Goal: Transaction & Acquisition: Purchase product/service

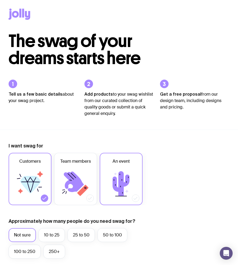
click at [133, 173] on icon at bounding box center [121, 184] width 32 height 32
click at [0, 0] on input "An event" at bounding box center [0, 0] width 0 height 0
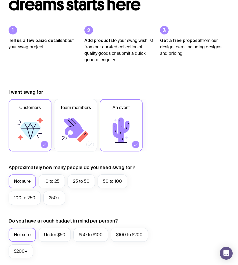
scroll to position [54, 0]
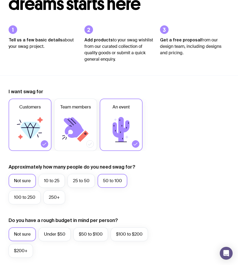
click at [118, 181] on label "50 to 100" at bounding box center [112, 181] width 30 height 14
click at [0, 0] on input "50 to 100" at bounding box center [0, 0] width 0 height 0
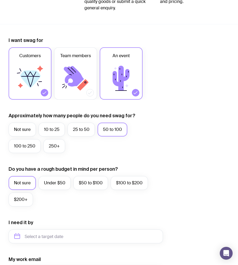
scroll to position [0, 0]
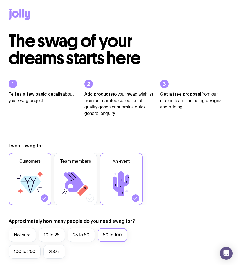
click at [24, 11] on icon at bounding box center [20, 14] width 22 height 11
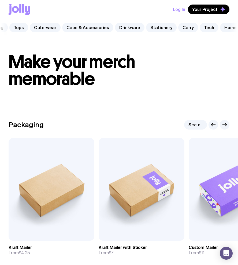
scroll to position [0, 45]
click at [152, 27] on link "Stationery" at bounding box center [161, 28] width 31 height 10
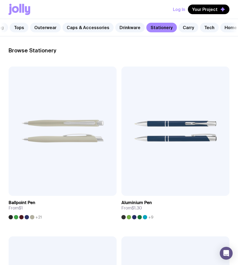
scroll to position [82, 0]
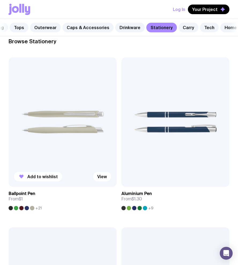
click at [80, 124] on img at bounding box center [63, 123] width 108 height 130
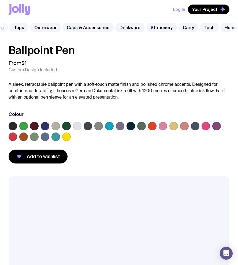
click at [78, 126] on label at bounding box center [77, 126] width 9 height 9
click at [0, 0] on input "radio" at bounding box center [0, 0] width 0 height 0
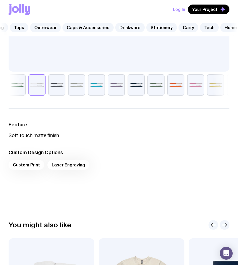
scroll to position [388, 0]
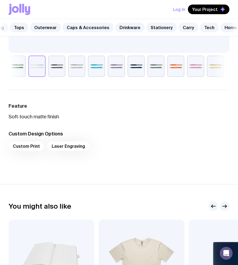
click at [37, 146] on div "Custom Print Laser Engraving" at bounding box center [119, 148] width 220 height 13
click at [78, 146] on div "Custom Print Laser Engraving" at bounding box center [119, 148] width 220 height 13
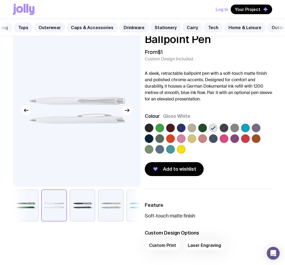
scroll to position [0, 0]
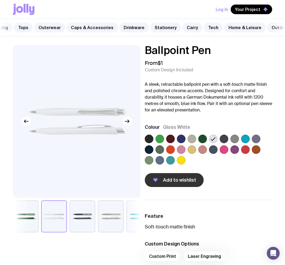
click at [186, 183] on button "Add to wishlist" at bounding box center [174, 180] width 59 height 14
click at [237, 12] on span "Your Project" at bounding box center [247, 9] width 25 height 5
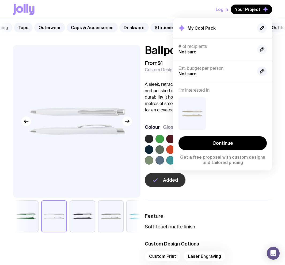
click at [237, 49] on icon "button" at bounding box center [262, 49] width 6 height 6
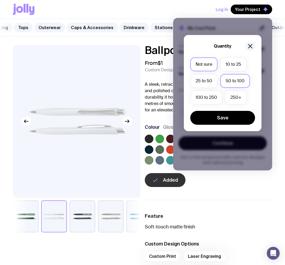
click at [237, 83] on label "50 to 100" at bounding box center [235, 81] width 30 height 14
click at [0, 0] on input "50 to 100" at bounding box center [0, 0] width 0 height 0
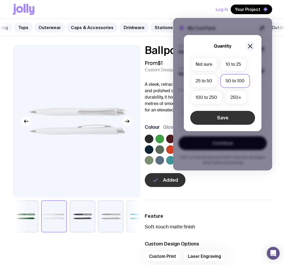
click at [222, 118] on button "Save" at bounding box center [222, 118] width 65 height 14
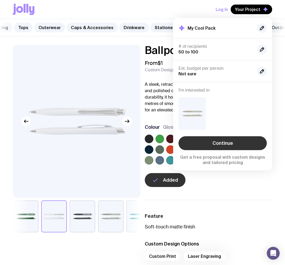
click at [218, 141] on link "Continue" at bounding box center [222, 143] width 88 height 14
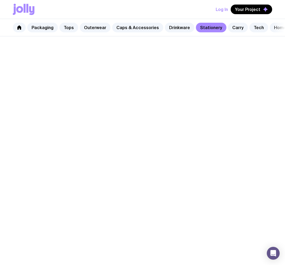
scroll to position [82, 0]
